Goal: Information Seeking & Learning: Learn about a topic

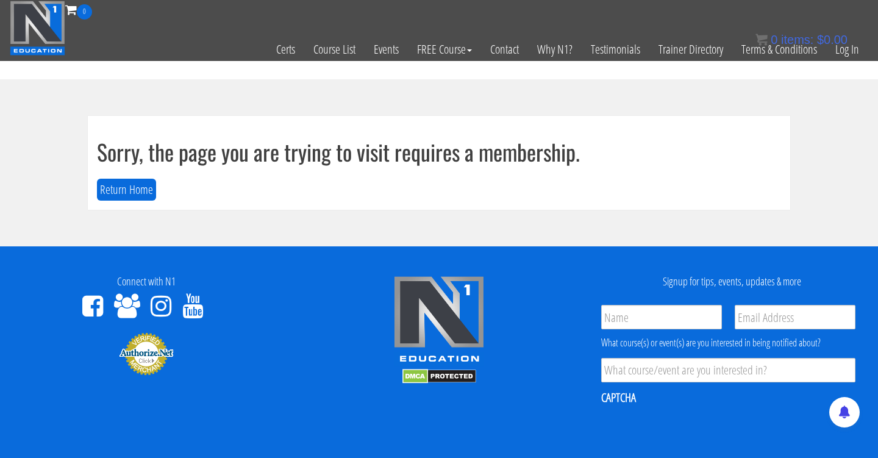
click at [840, 48] on div "0 items: $ 0.00" at bounding box center [801, 39] width 92 height 18
click at [840, 49] on link "Log In" at bounding box center [847, 50] width 42 height 60
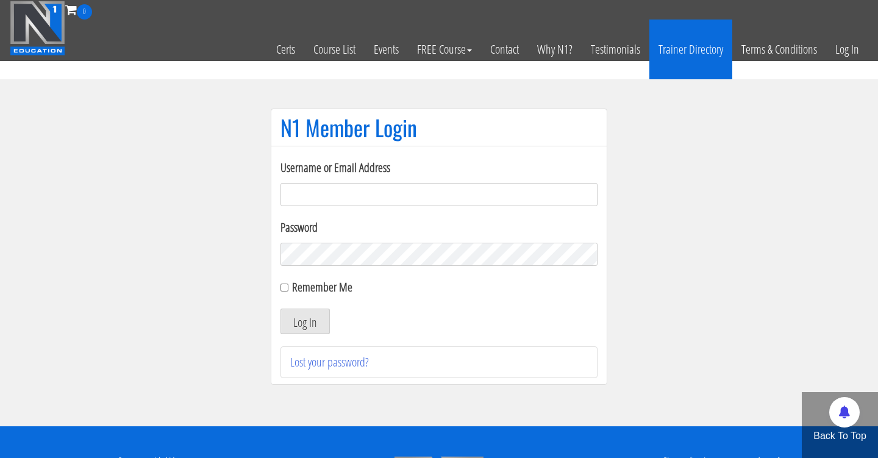
type input "Cynthia.jimenez49@yahoo.com"
click at [305, 321] on button "Log In" at bounding box center [304, 321] width 49 height 26
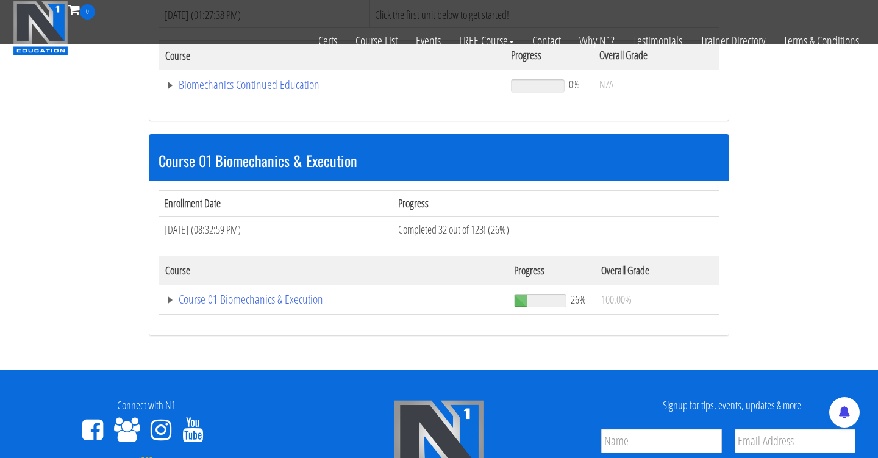
scroll to position [262, 0]
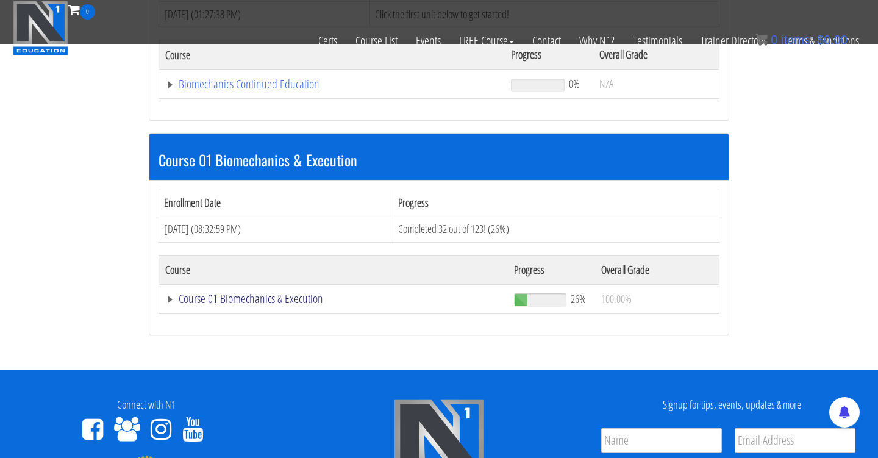
click at [299, 293] on link "Course 01 Biomechanics & Execution" at bounding box center [333, 299] width 336 height 12
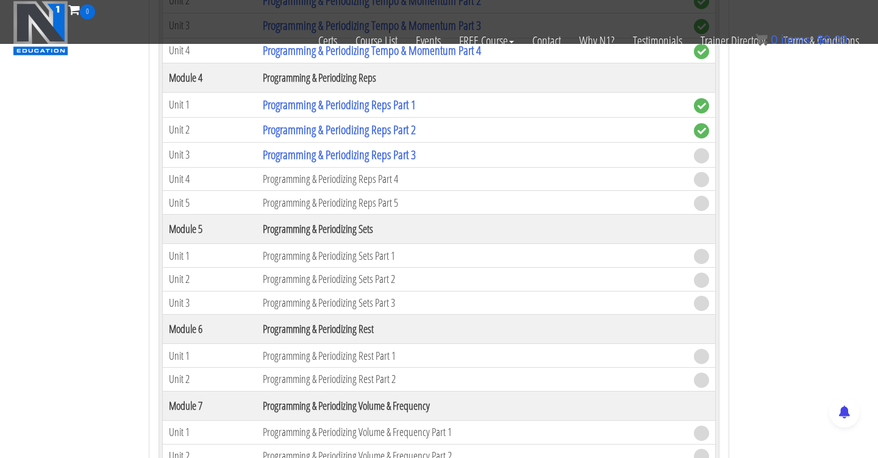
scroll to position [1312, 0]
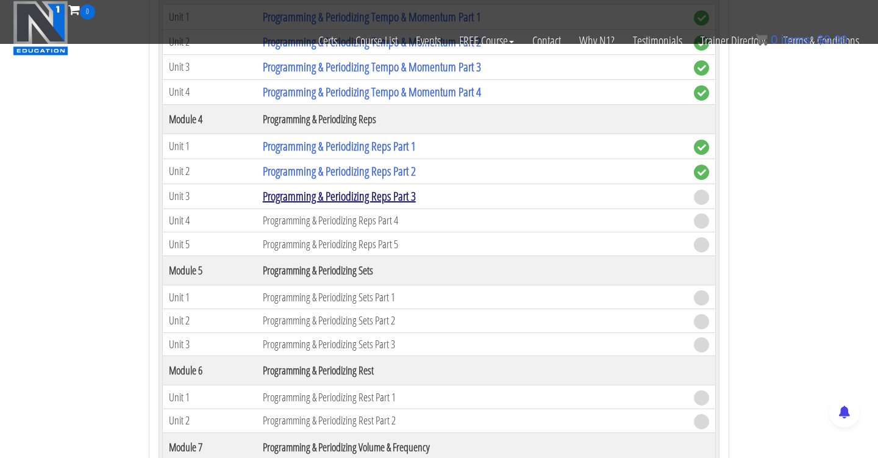
click at [361, 188] on link "Programming & Periodizing Reps Part 3" at bounding box center [339, 196] width 153 height 16
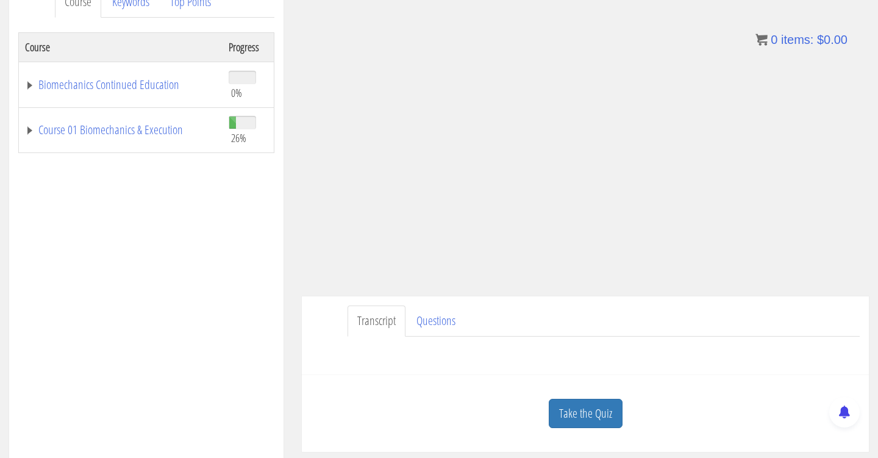
scroll to position [199, 0]
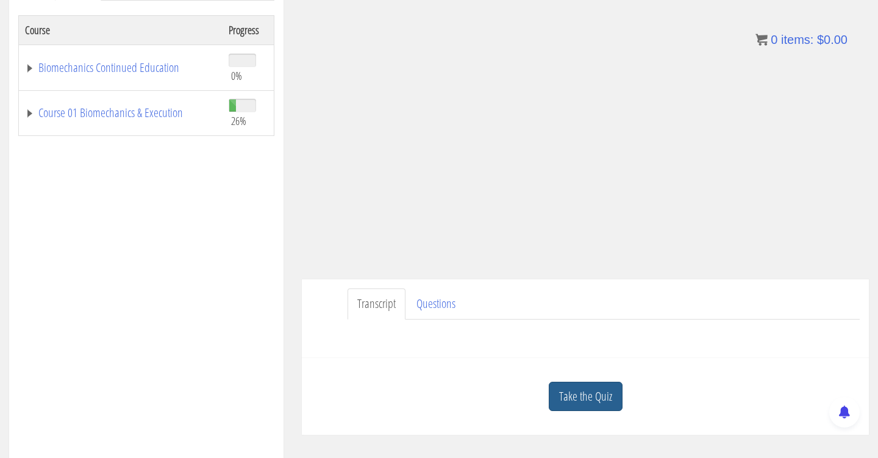
click at [566, 392] on link "Take the Quiz" at bounding box center [585, 396] width 74 height 30
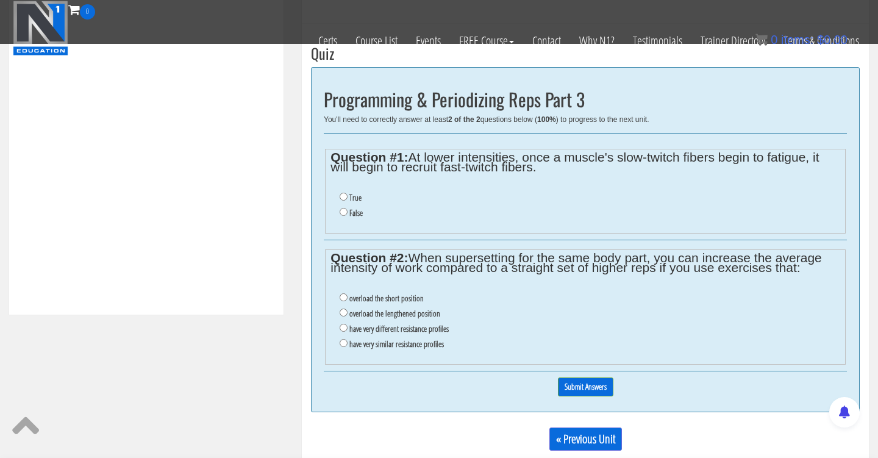
scroll to position [465, 0]
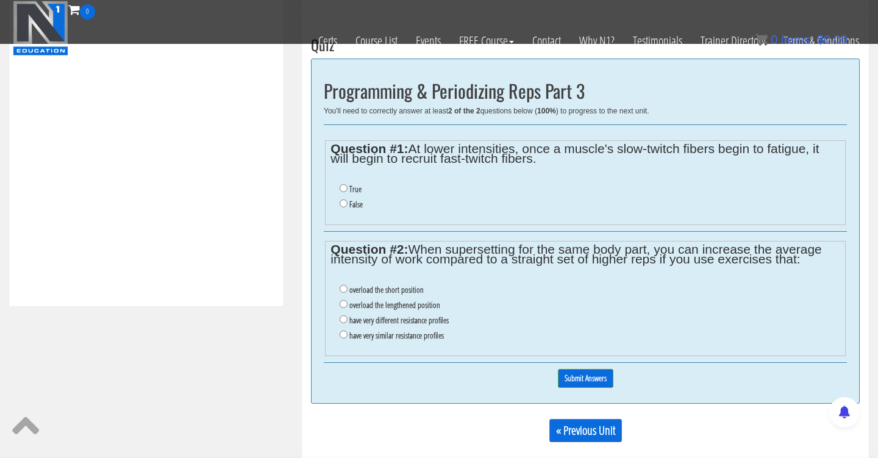
click at [341, 189] on input "True" at bounding box center [343, 188] width 8 height 8
radio input "true"
click at [342, 315] on input "have very different resistance profiles" at bounding box center [343, 319] width 8 height 8
radio input "true"
click at [575, 369] on input "Submit Answers" at bounding box center [585, 378] width 55 height 19
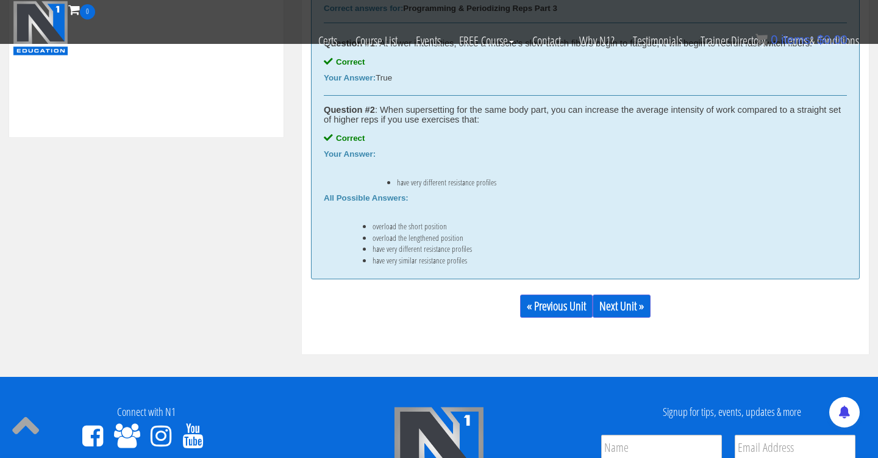
scroll to position [636, 0]
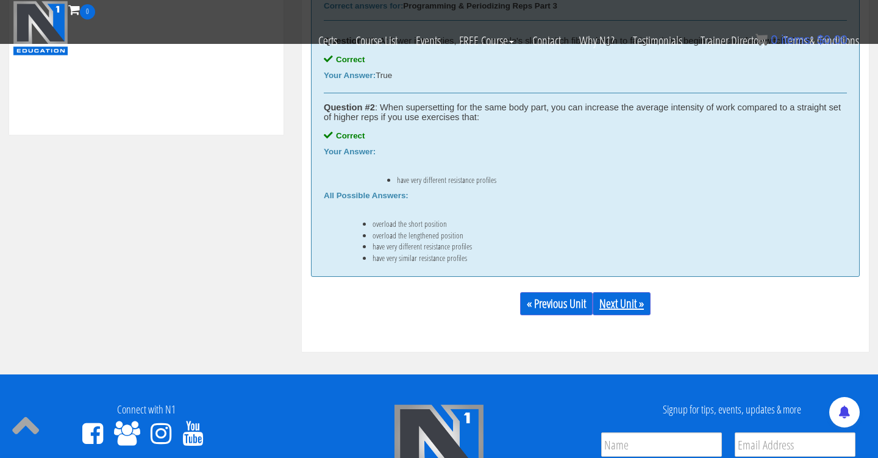
click at [625, 307] on link "Next Unit »" at bounding box center [621, 303] width 58 height 23
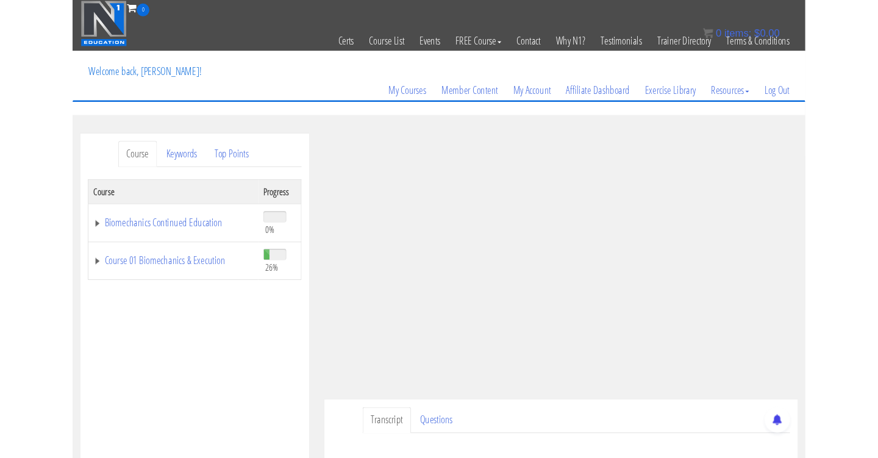
scroll to position [173, 0]
